Goal: Information Seeking & Learning: Learn about a topic

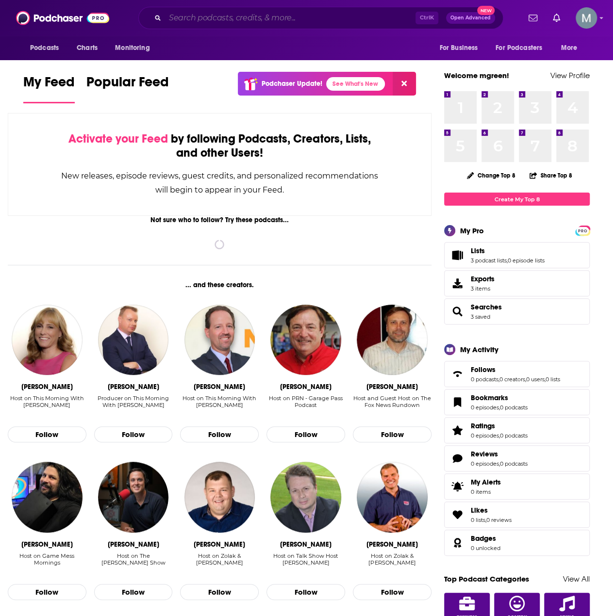
click at [200, 19] on input "Search podcasts, credits, & more..." at bounding box center [290, 18] width 250 height 16
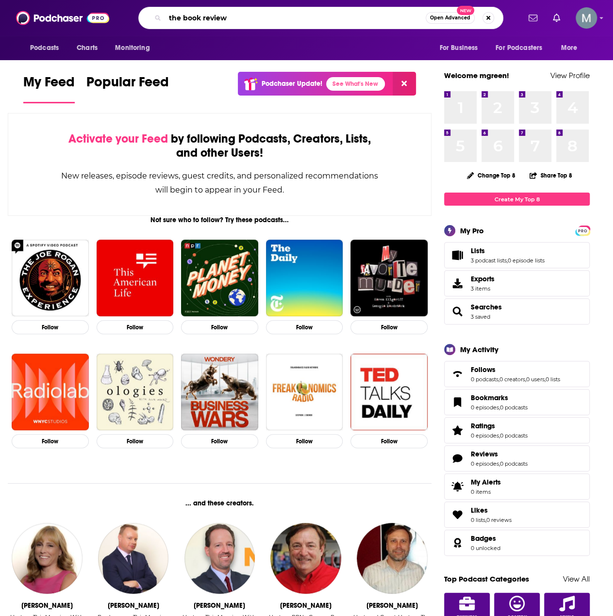
type input "the book review"
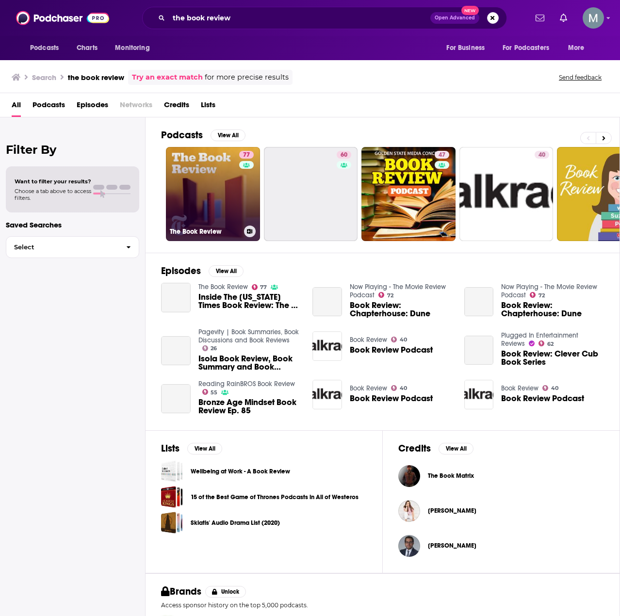
click at [223, 212] on link "77 The Book Review" at bounding box center [213, 194] width 94 height 94
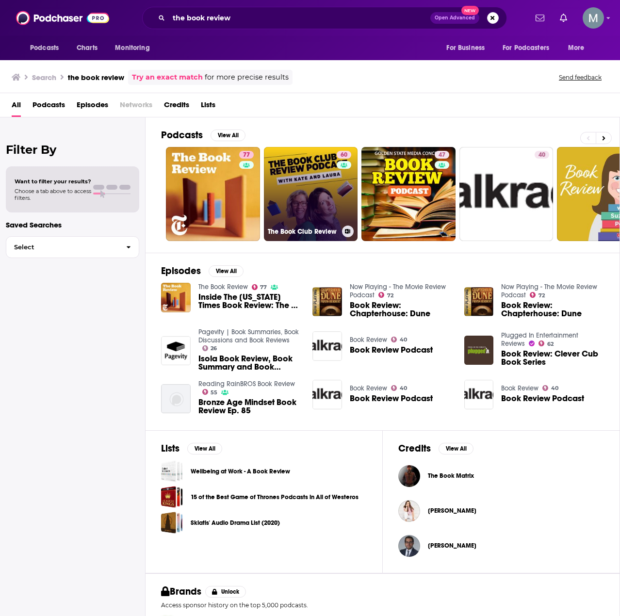
click at [319, 170] on link "60 The Book Club Review" at bounding box center [311, 194] width 94 height 94
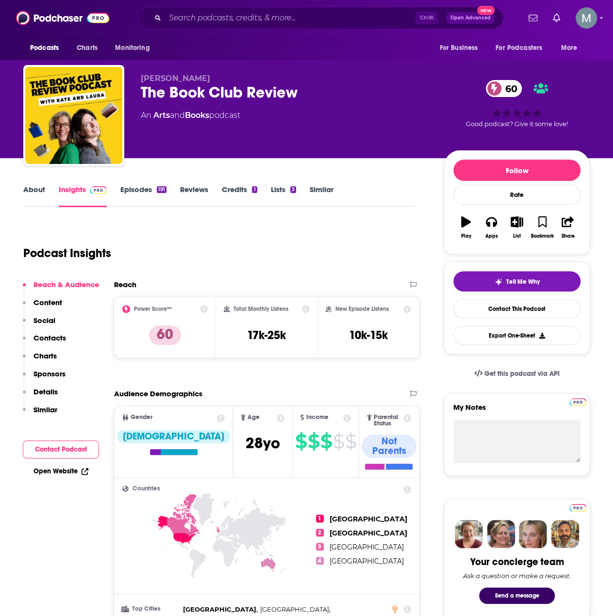
click at [25, 190] on link "About" at bounding box center [34, 196] width 22 height 22
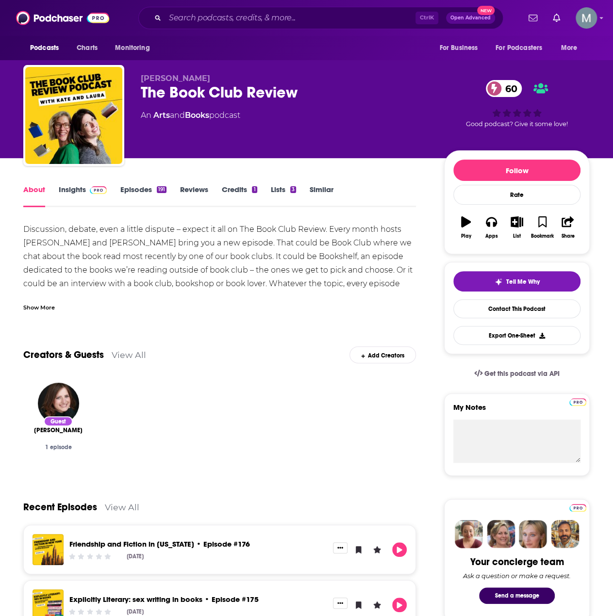
click at [91, 186] on img at bounding box center [98, 190] width 17 height 8
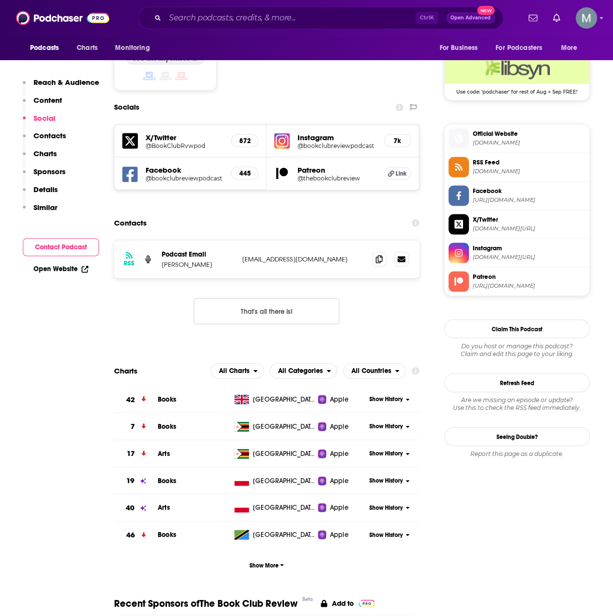
scroll to position [825, 0]
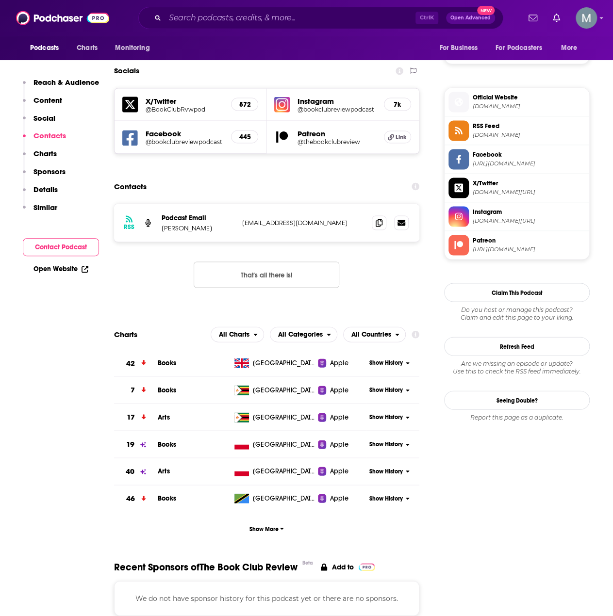
click at [257, 218] on p "[EMAIL_ADDRESS][DOMAIN_NAME]" at bounding box center [303, 222] width 122 height 8
click at [378, 218] on icon at bounding box center [379, 222] width 7 height 8
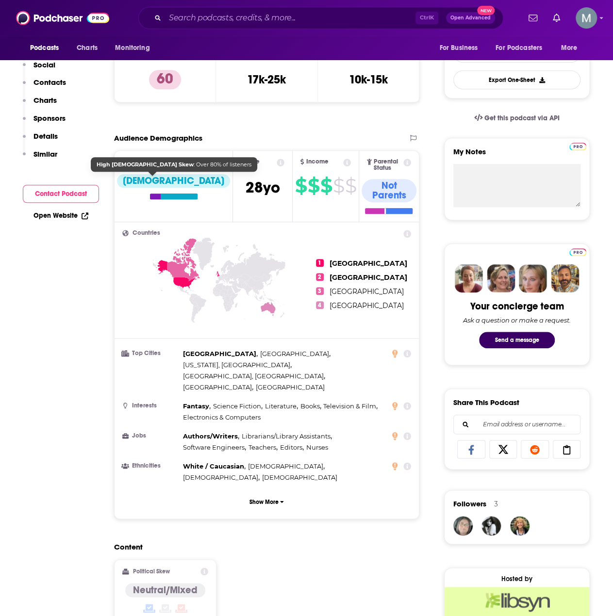
scroll to position [0, 0]
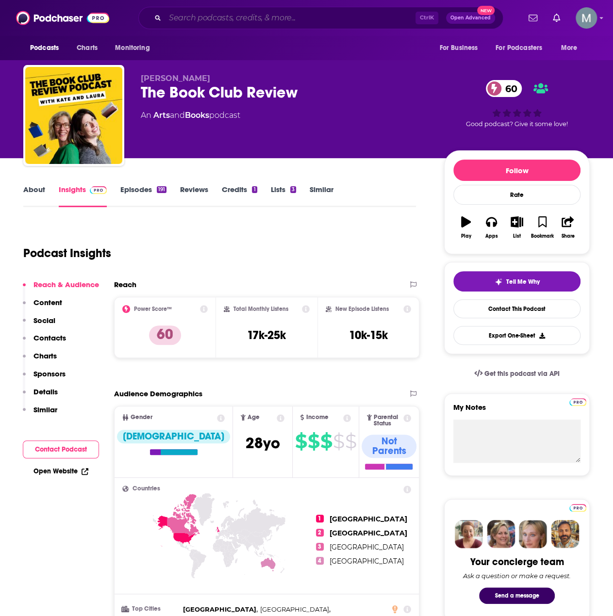
click at [216, 18] on input "Search podcasts, credits, & more..." at bounding box center [290, 18] width 250 height 16
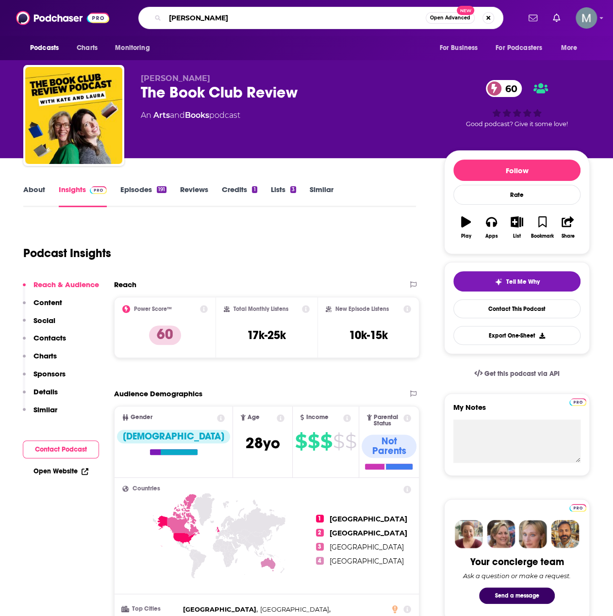
type input "maris review"
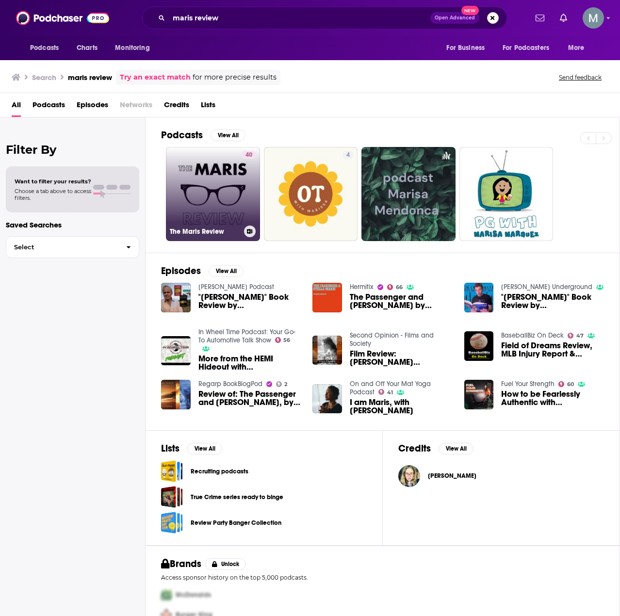
click at [217, 194] on link "40 The Maris Review" at bounding box center [213, 194] width 94 height 94
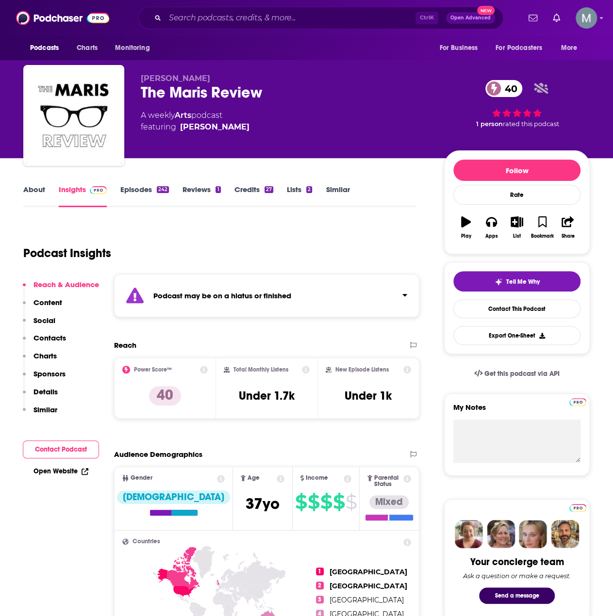
click at [139, 195] on link "Episodes 242" at bounding box center [144, 196] width 49 height 22
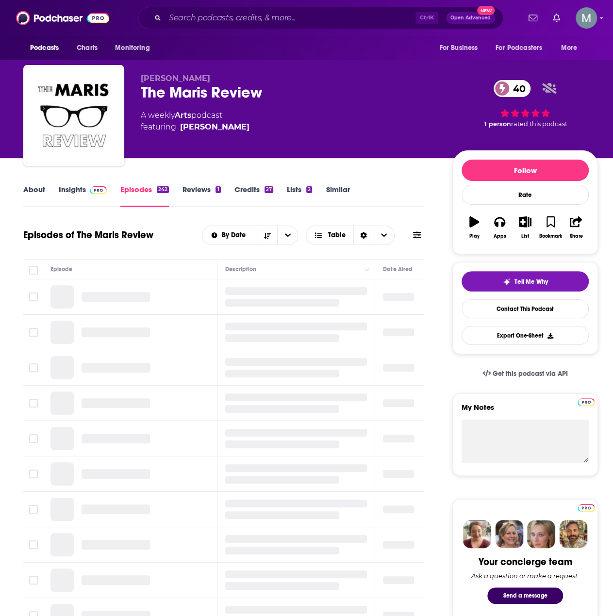
click at [93, 191] on img at bounding box center [98, 190] width 17 height 8
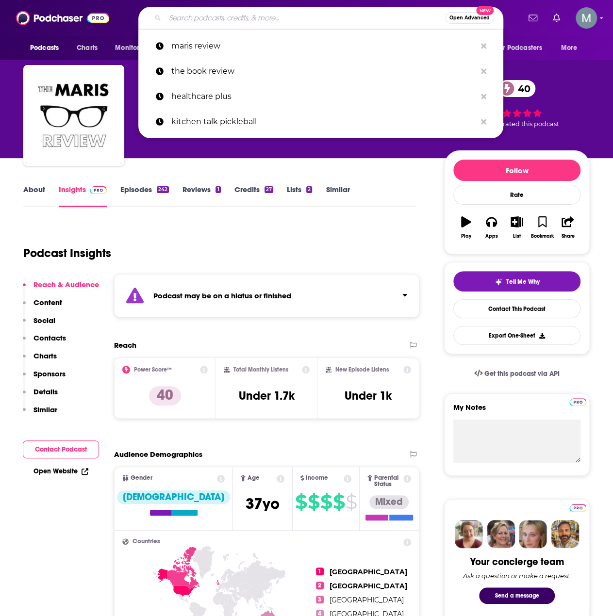
click at [189, 20] on input "Search podcasts, credits, & more..." at bounding box center [305, 18] width 280 height 16
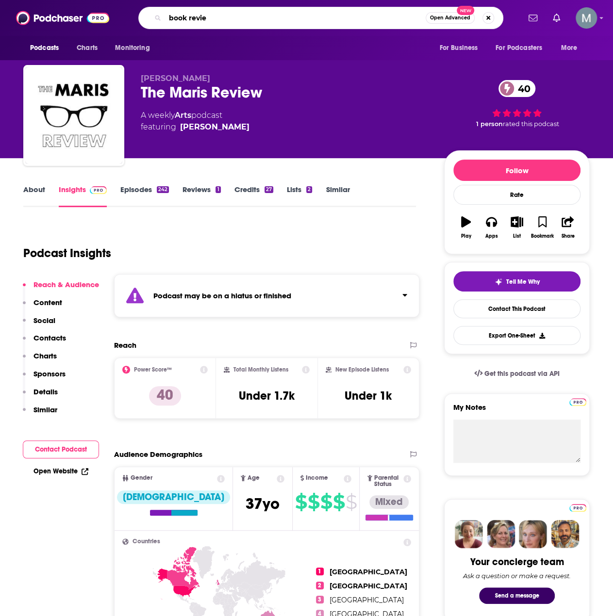
type input "book review"
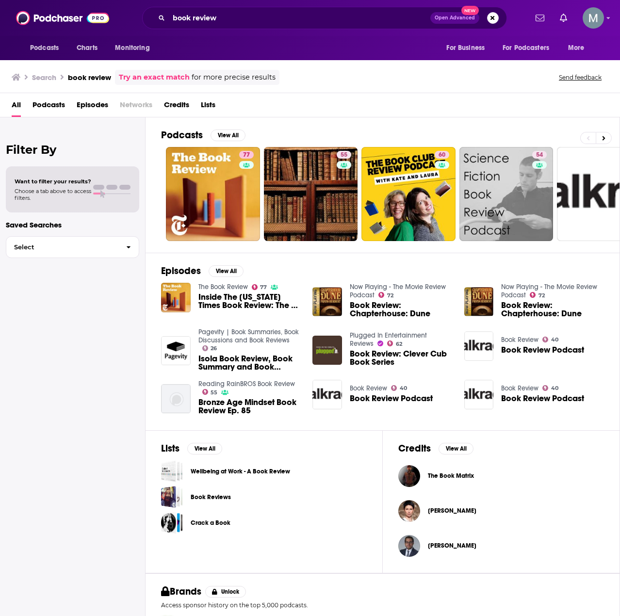
click at [215, 297] on span "Inside The [US_STATE] Times Book Review: The 10 Best Books of 2015" at bounding box center [249, 301] width 103 height 16
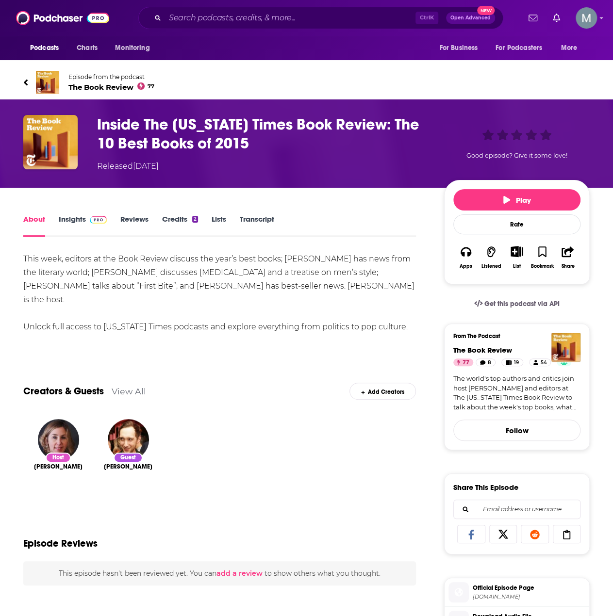
click at [81, 220] on link "Insights" at bounding box center [83, 225] width 48 height 22
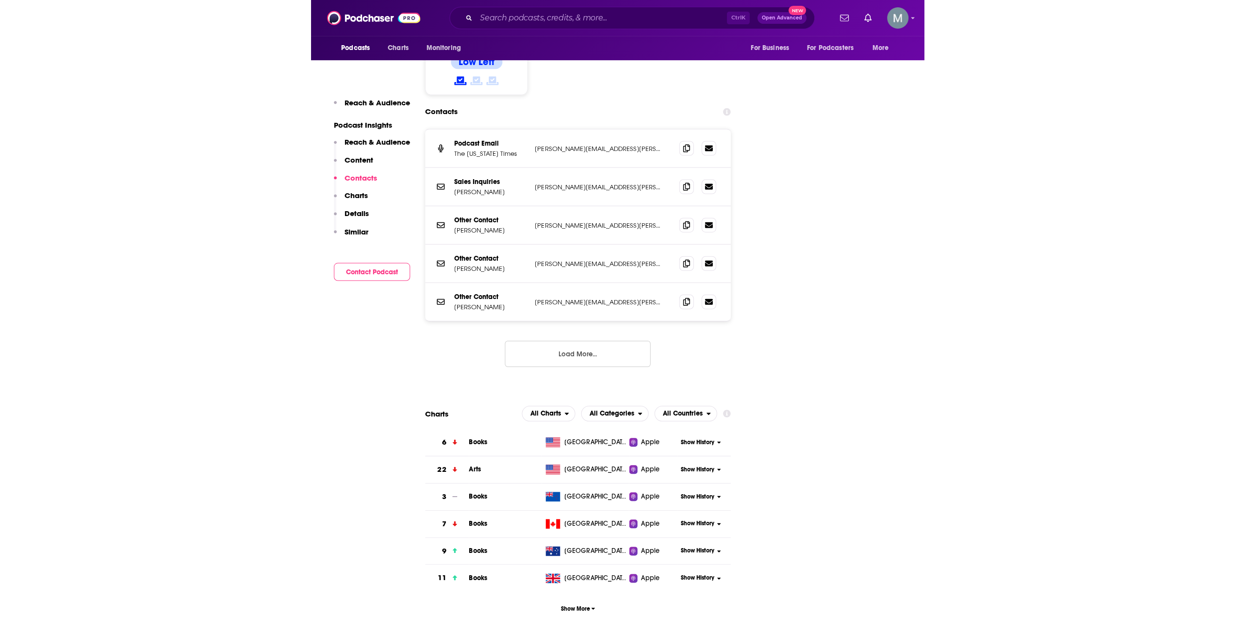
scroll to position [970, 0]
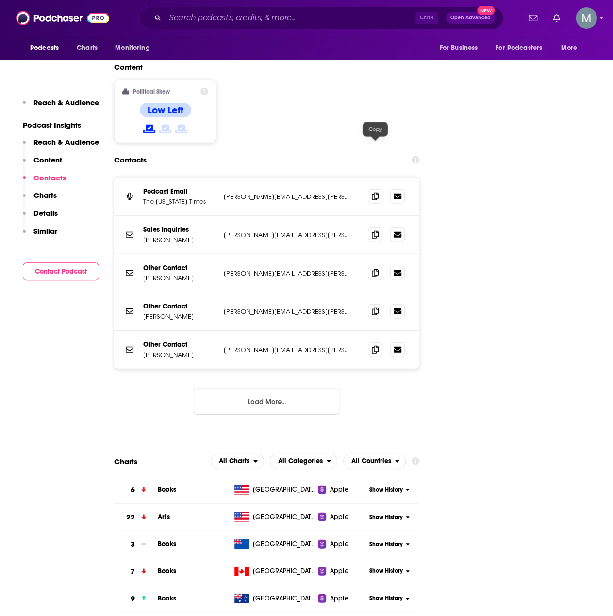
drag, startPoint x: 377, startPoint y: 145, endPoint x: 310, endPoint y: 146, distance: 67.9
click at [377, 193] on icon at bounding box center [375, 197] width 7 height 8
